Goal: Find specific page/section: Find specific page/section

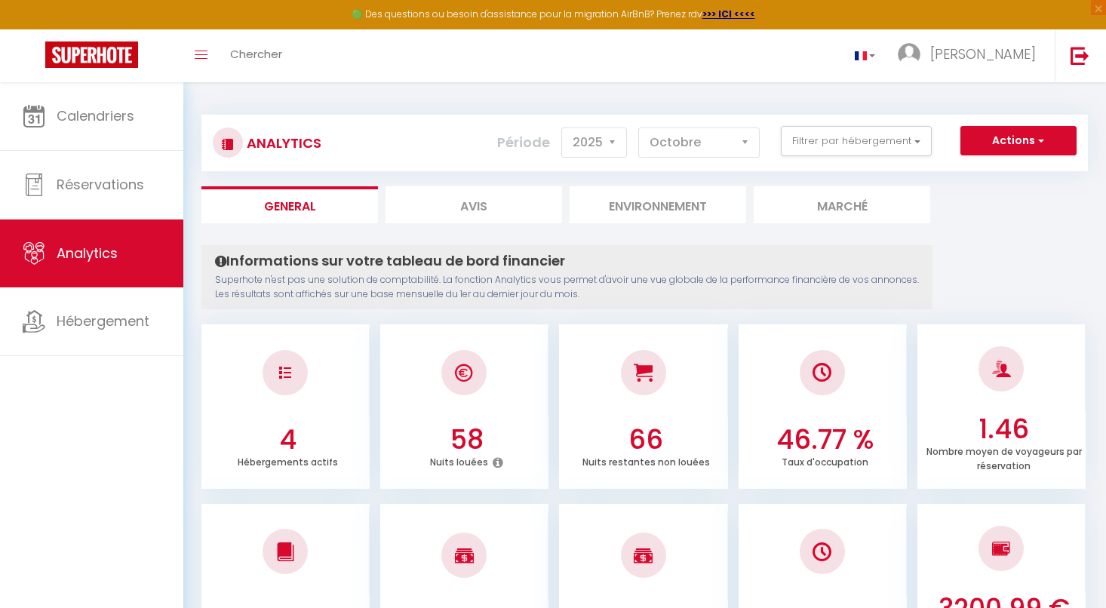
select select "2025"
select select "10"
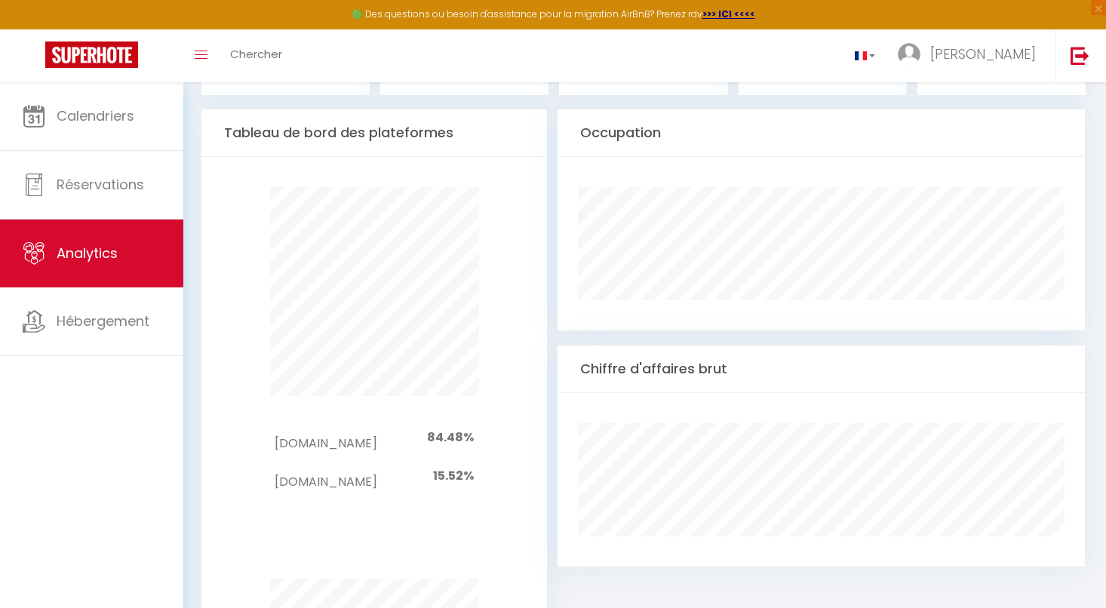
scroll to position [755, 0]
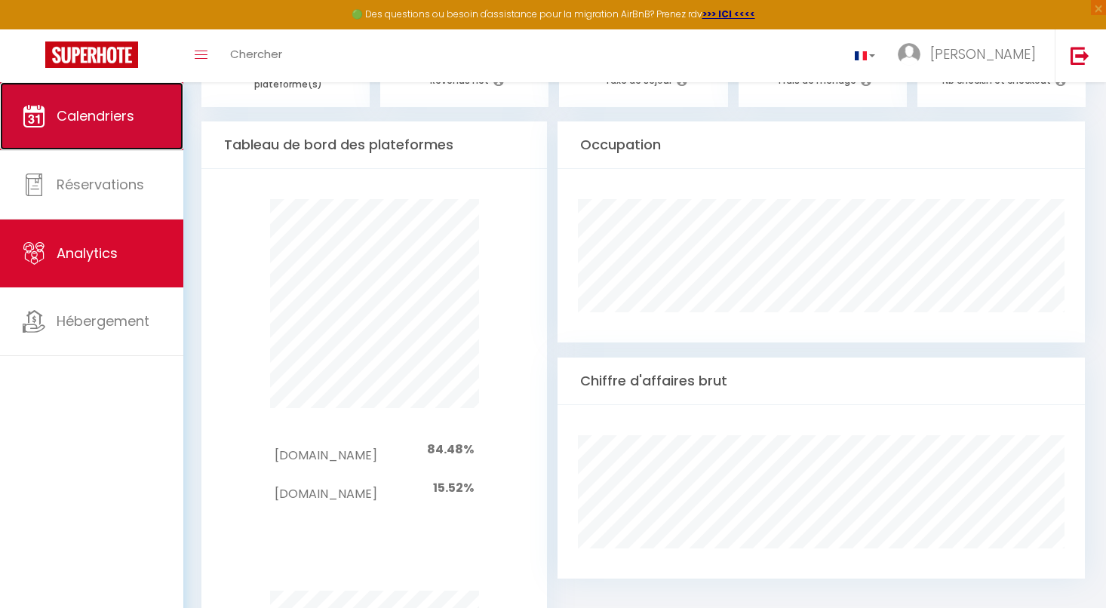
click at [103, 109] on span "Calendriers" at bounding box center [96, 115] width 78 height 19
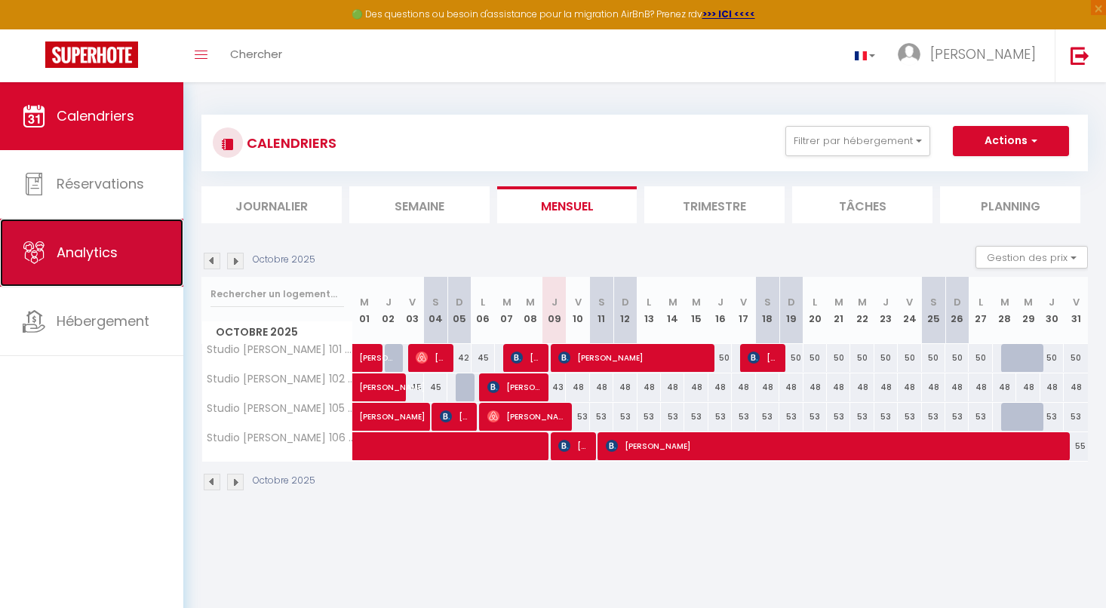
click at [88, 252] on span "Analytics" at bounding box center [87, 252] width 61 height 19
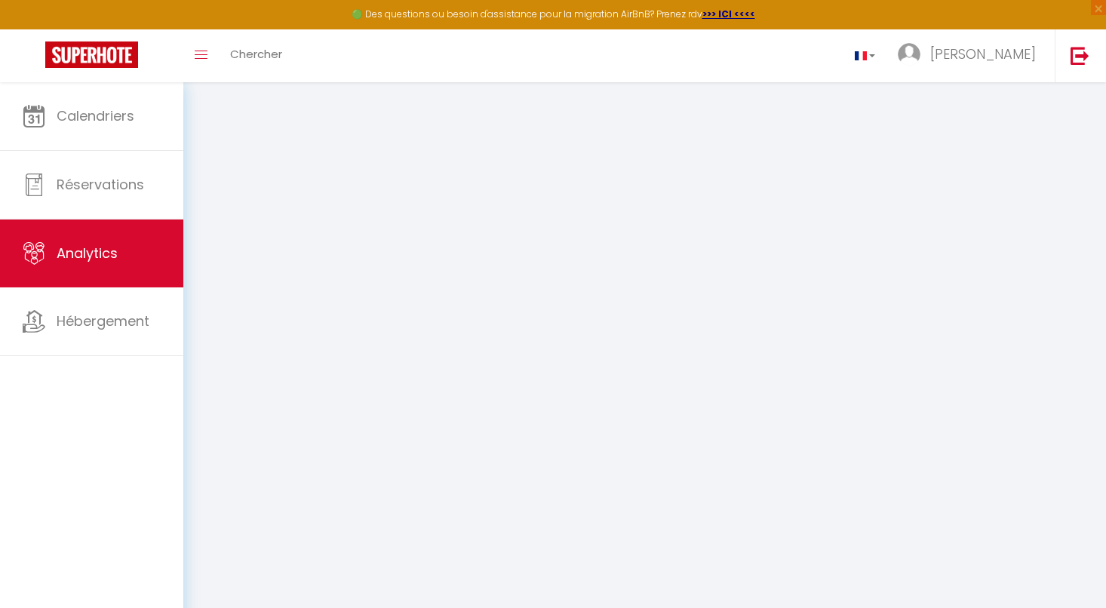
select select "2025"
select select "10"
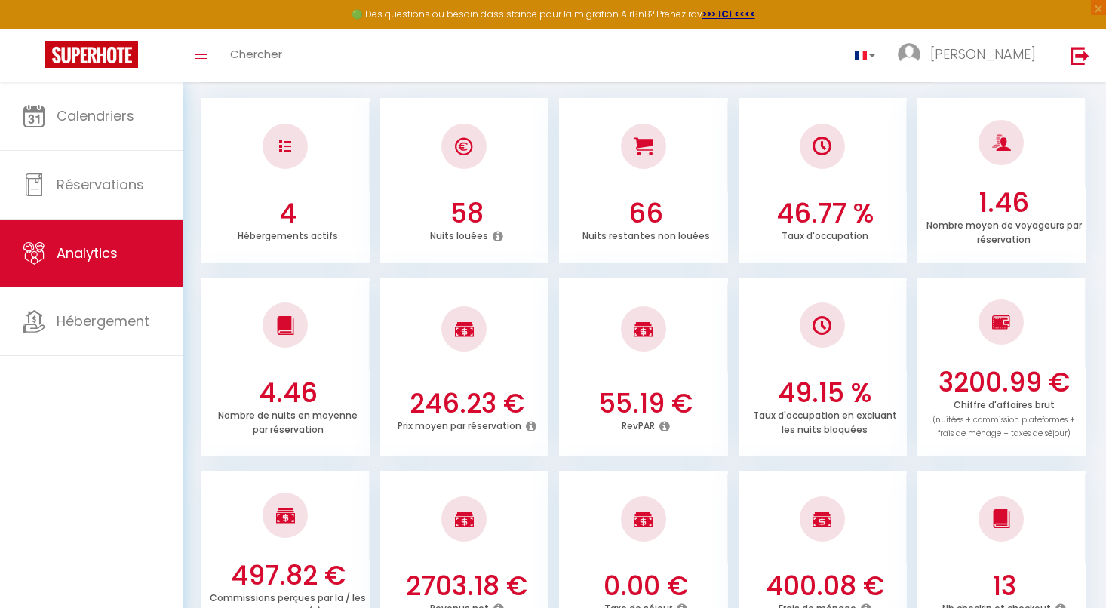
scroll to position [302, 0]
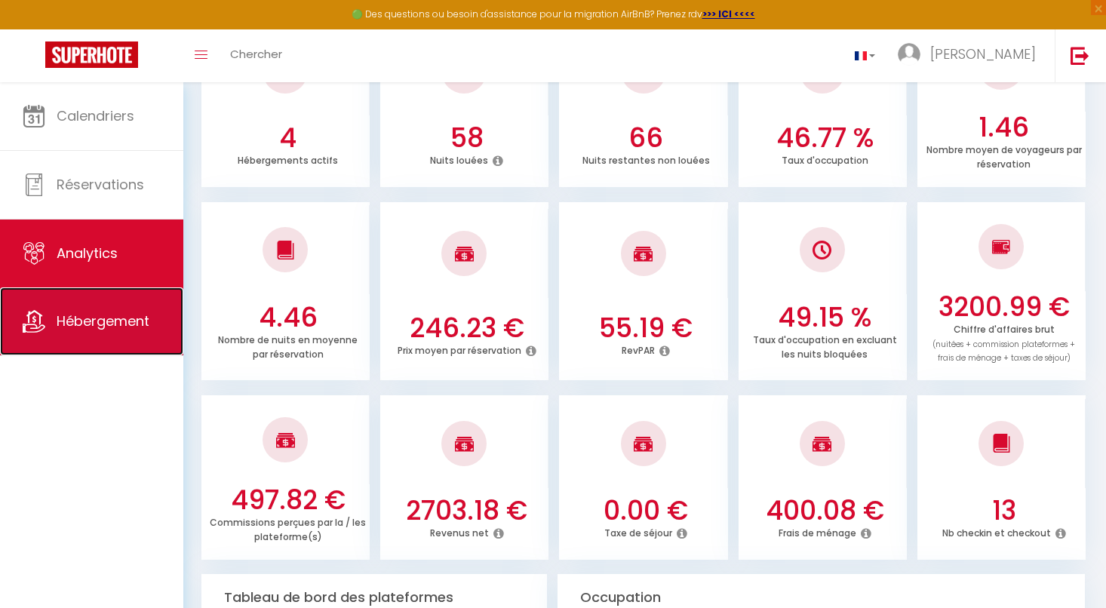
click at [91, 318] on span "Hébergement" at bounding box center [103, 321] width 93 height 19
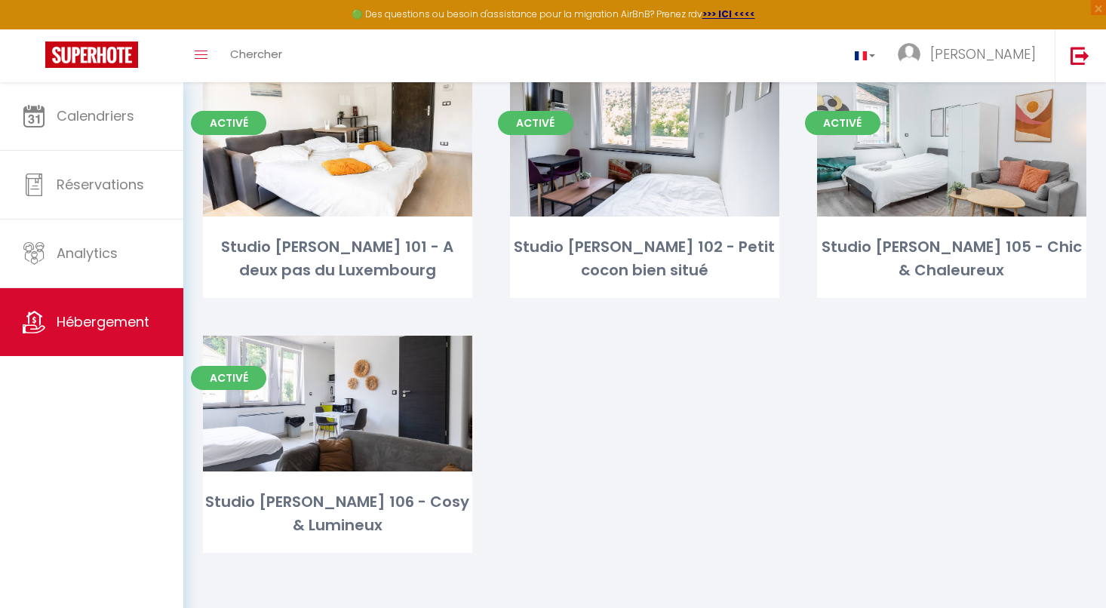
scroll to position [38, 0]
